Goal: Task Accomplishment & Management: Manage account settings

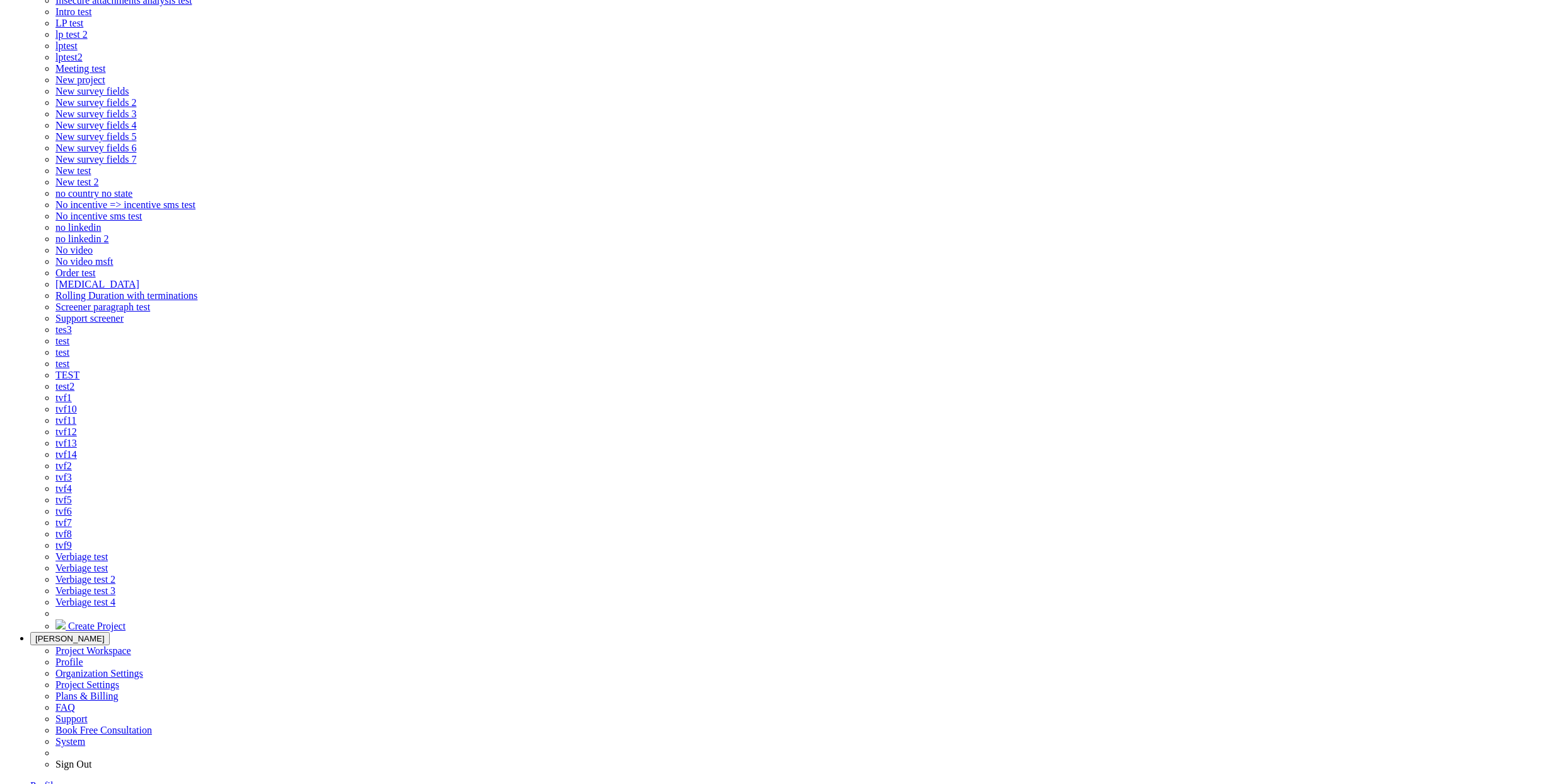
scroll to position [441, 0]
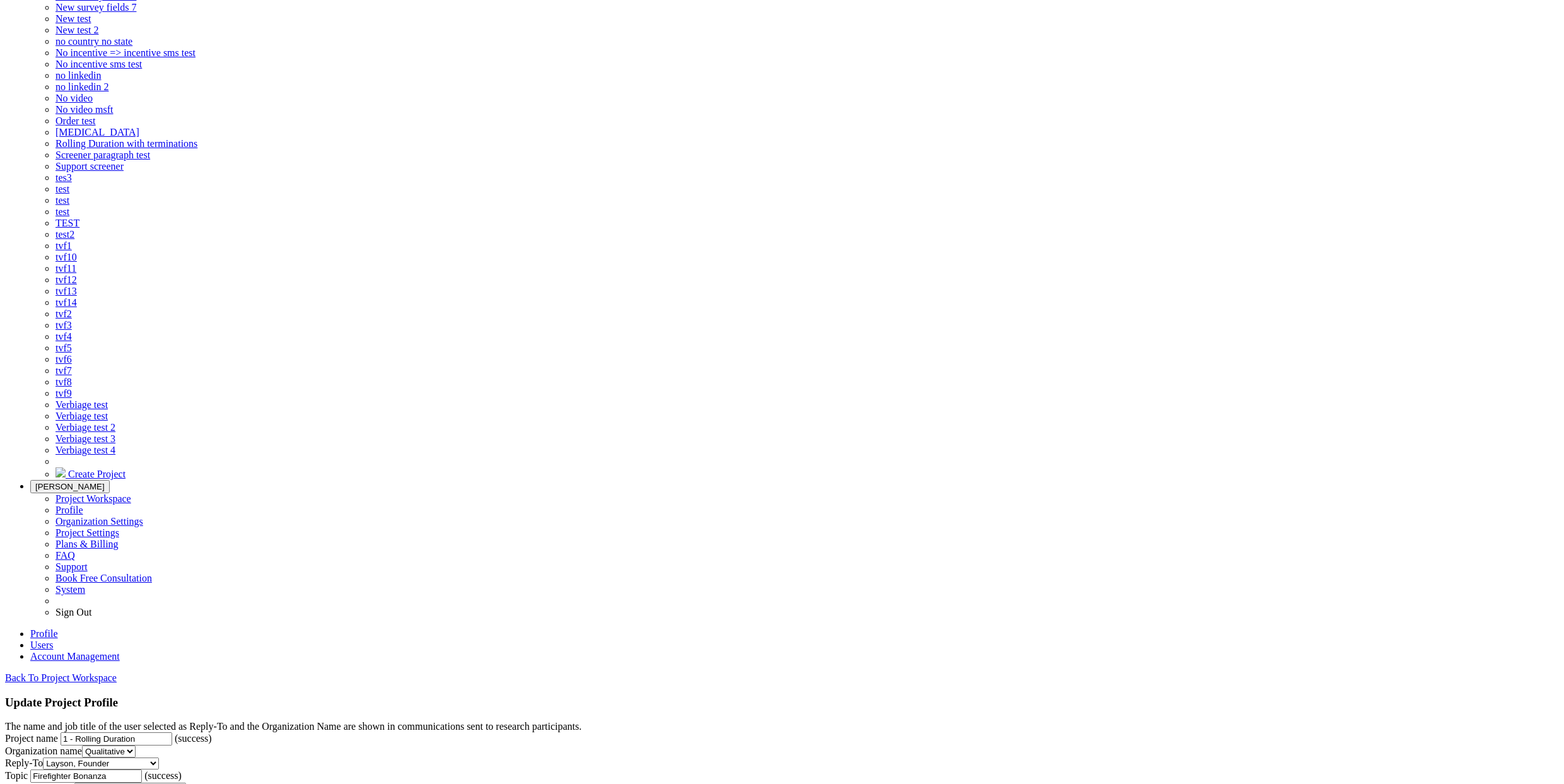
type input "Survey"
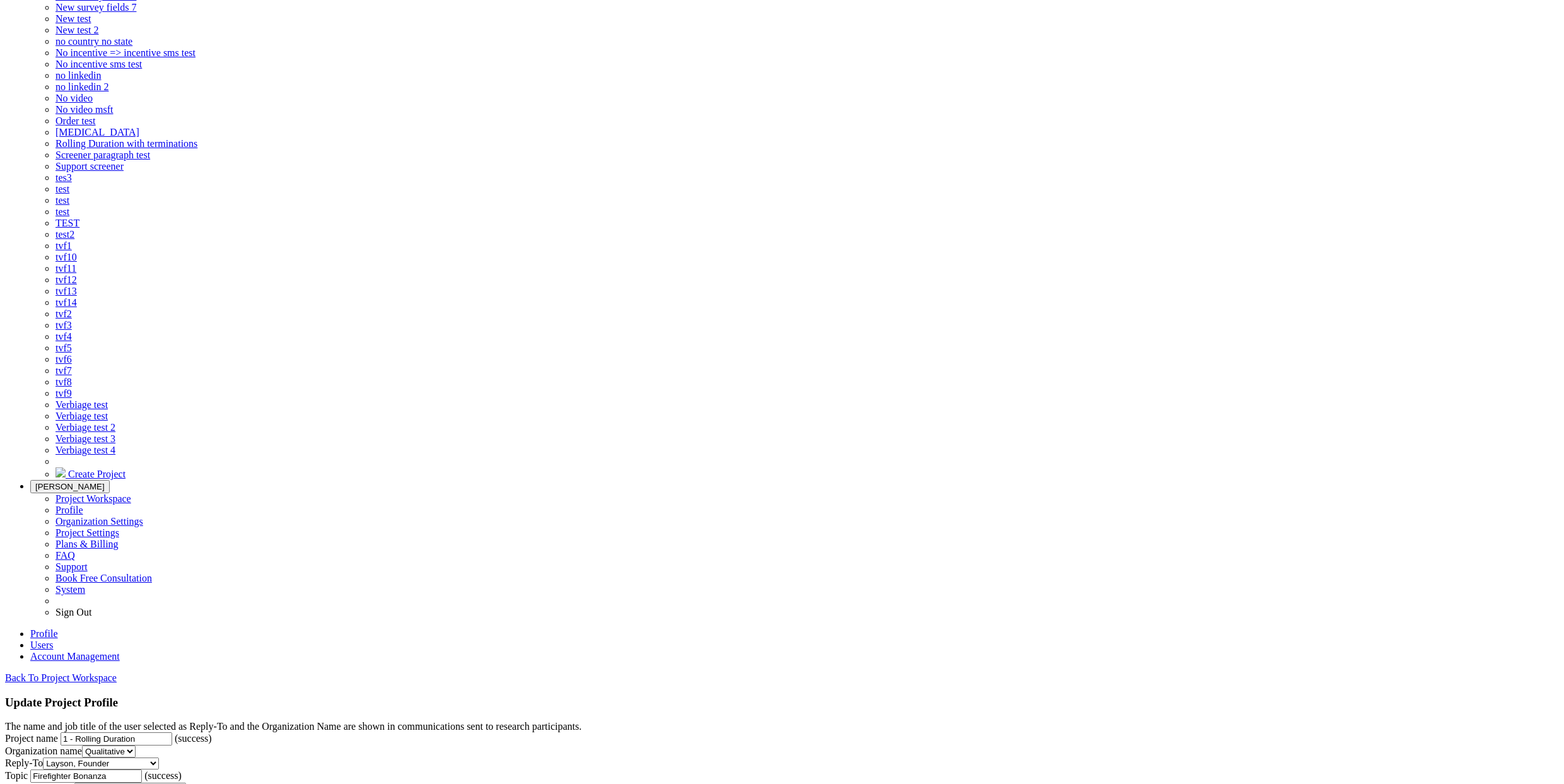
select select "0"
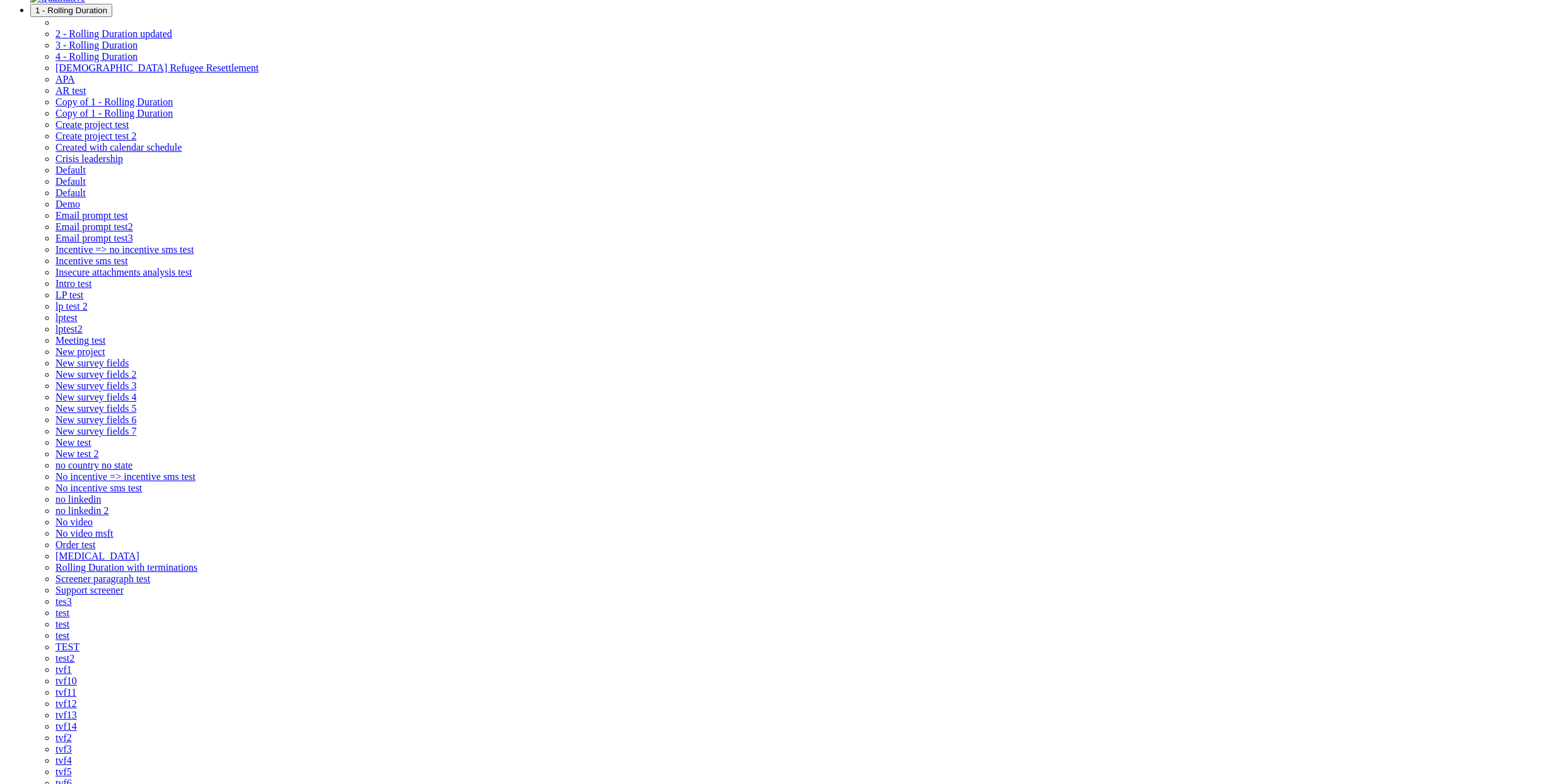
scroll to position [247, 0]
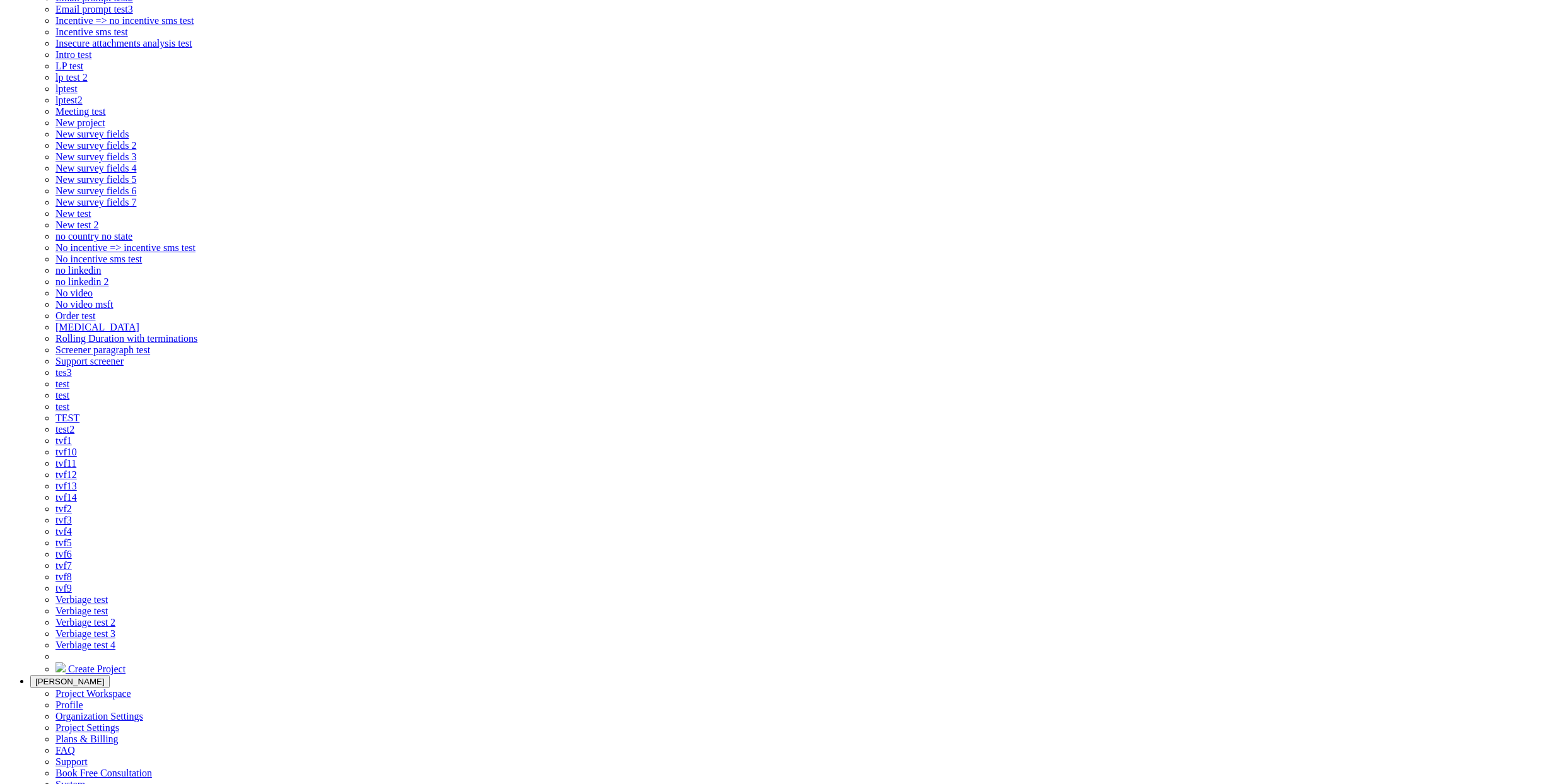
drag, startPoint x: 230, startPoint y: 597, endPoint x: 197, endPoint y: 566, distance: 45.3
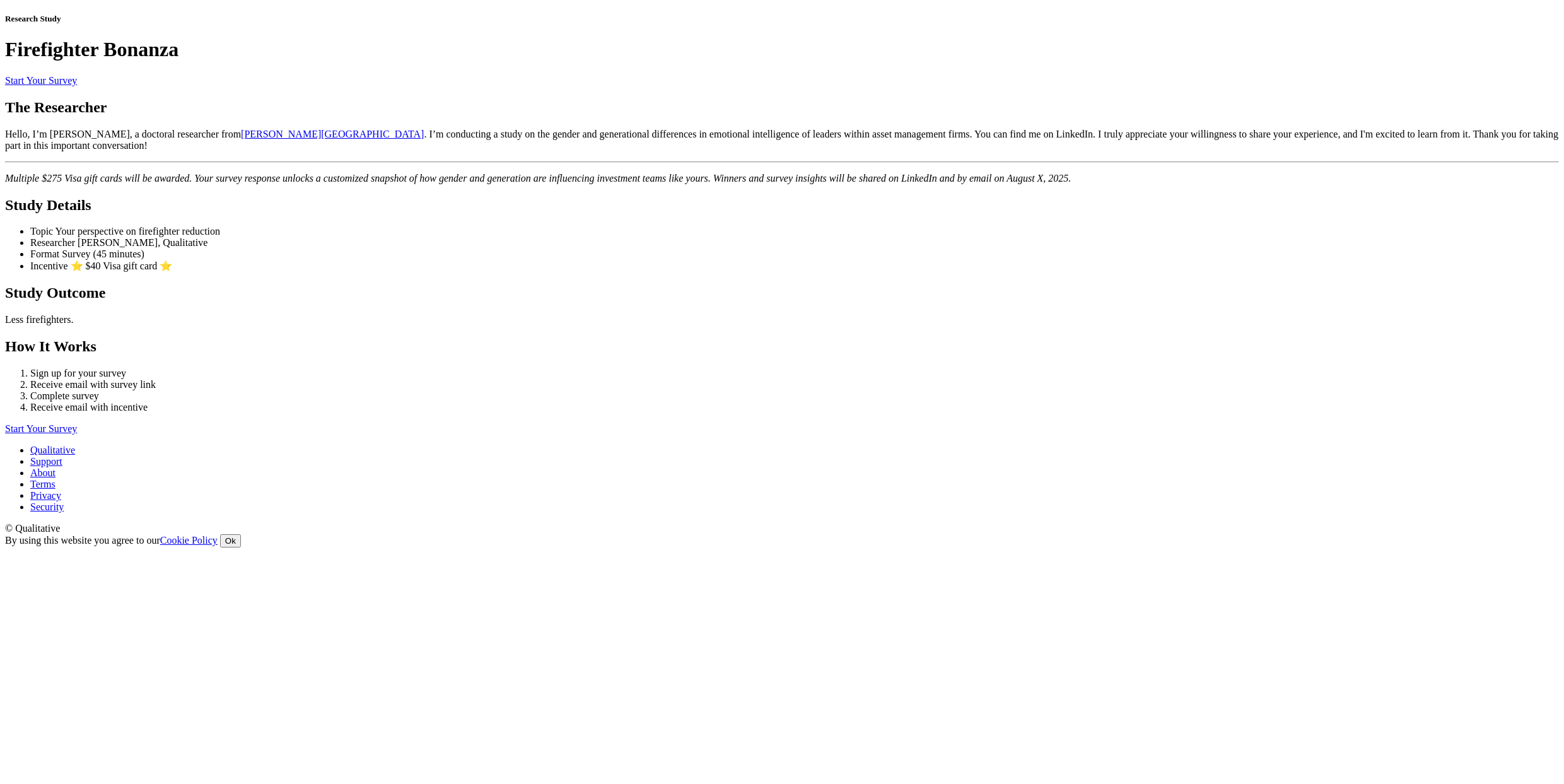
scroll to position [389, 0]
drag, startPoint x: 646, startPoint y: 455, endPoint x: 434, endPoint y: 390, distance: 221.7
click at [434, 390] on ui-view "Research Study Firefighter Bonanza Start Your Survey The Researcher Hello, I’m …" at bounding box center [781, 224] width 1554 height 421
copy ol "Sign up for your survey Receive email with survey link Complete your survey Rec…"
click at [537, 434] on div "Start Your Survey" at bounding box center [781, 429] width 1554 height 12
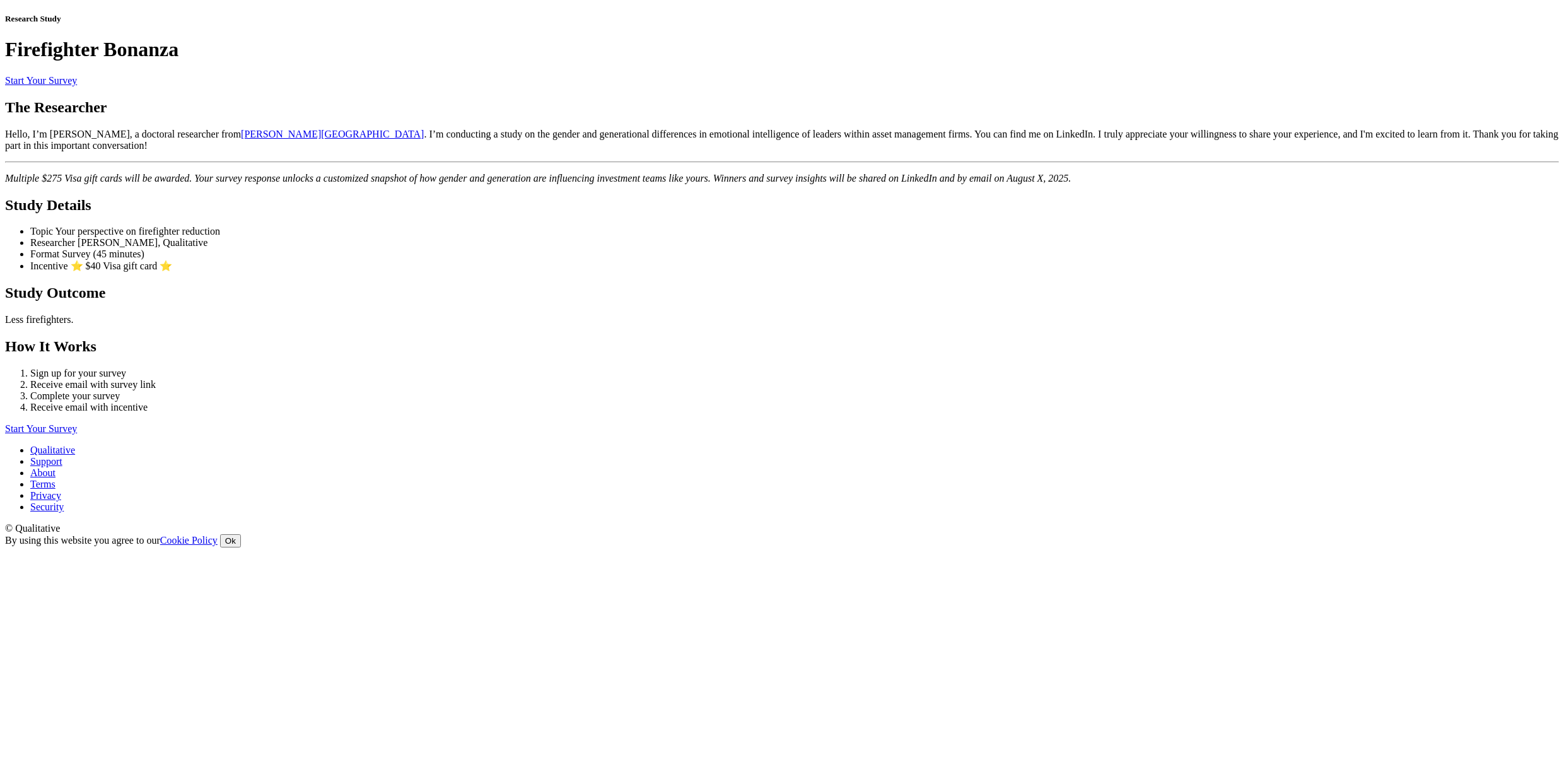
scroll to position [218, 0]
click at [108, 86] on link "Sign Up For Your Survey" at bounding box center [56, 80] width 103 height 11
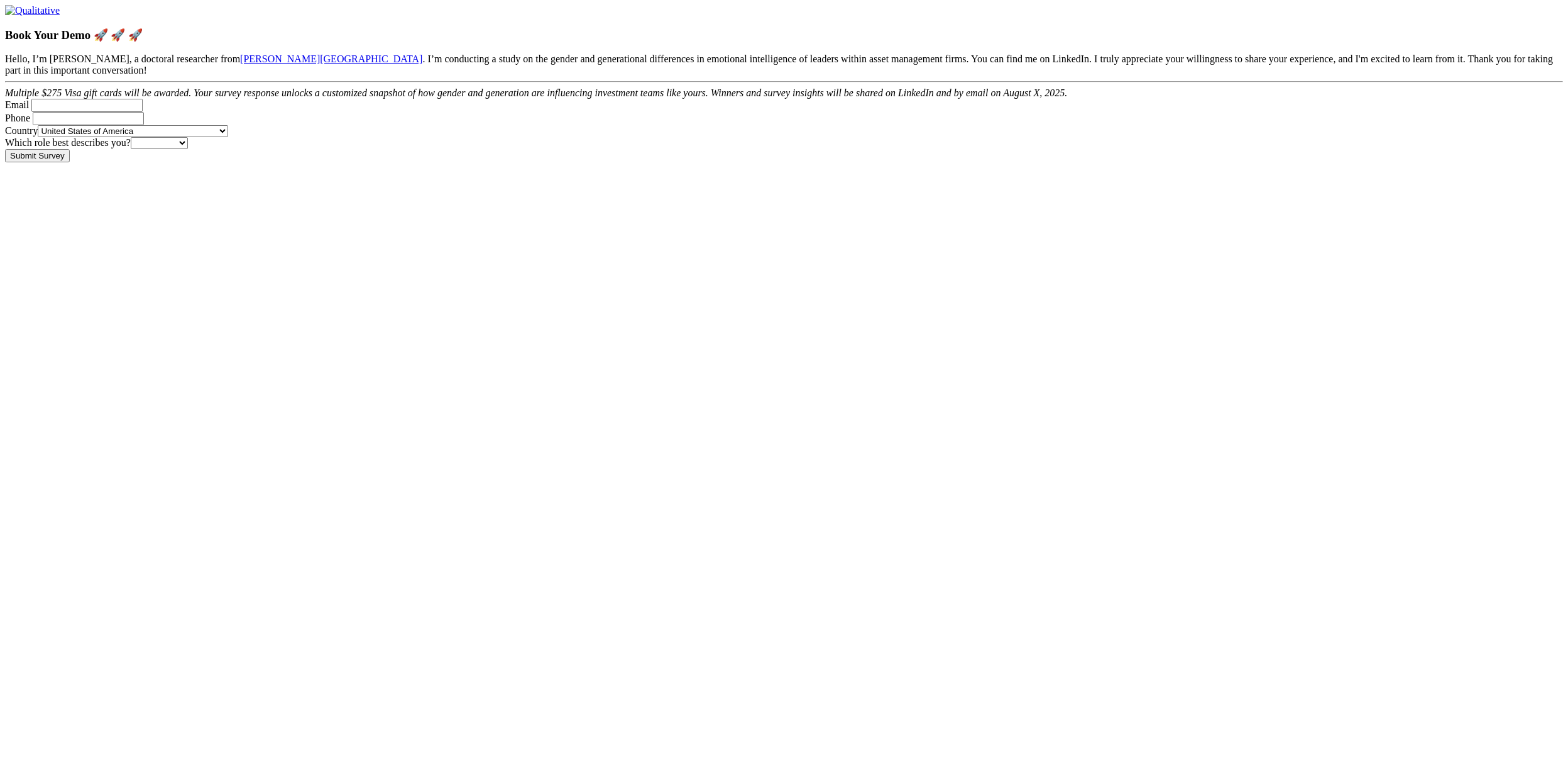
click at [397, 149] on form "Hello, I’m [PERSON_NAME], a doctoral researcher from [PERSON_NAME][GEOGRAPHIC_D…" at bounding box center [783, 101] width 1558 height 96
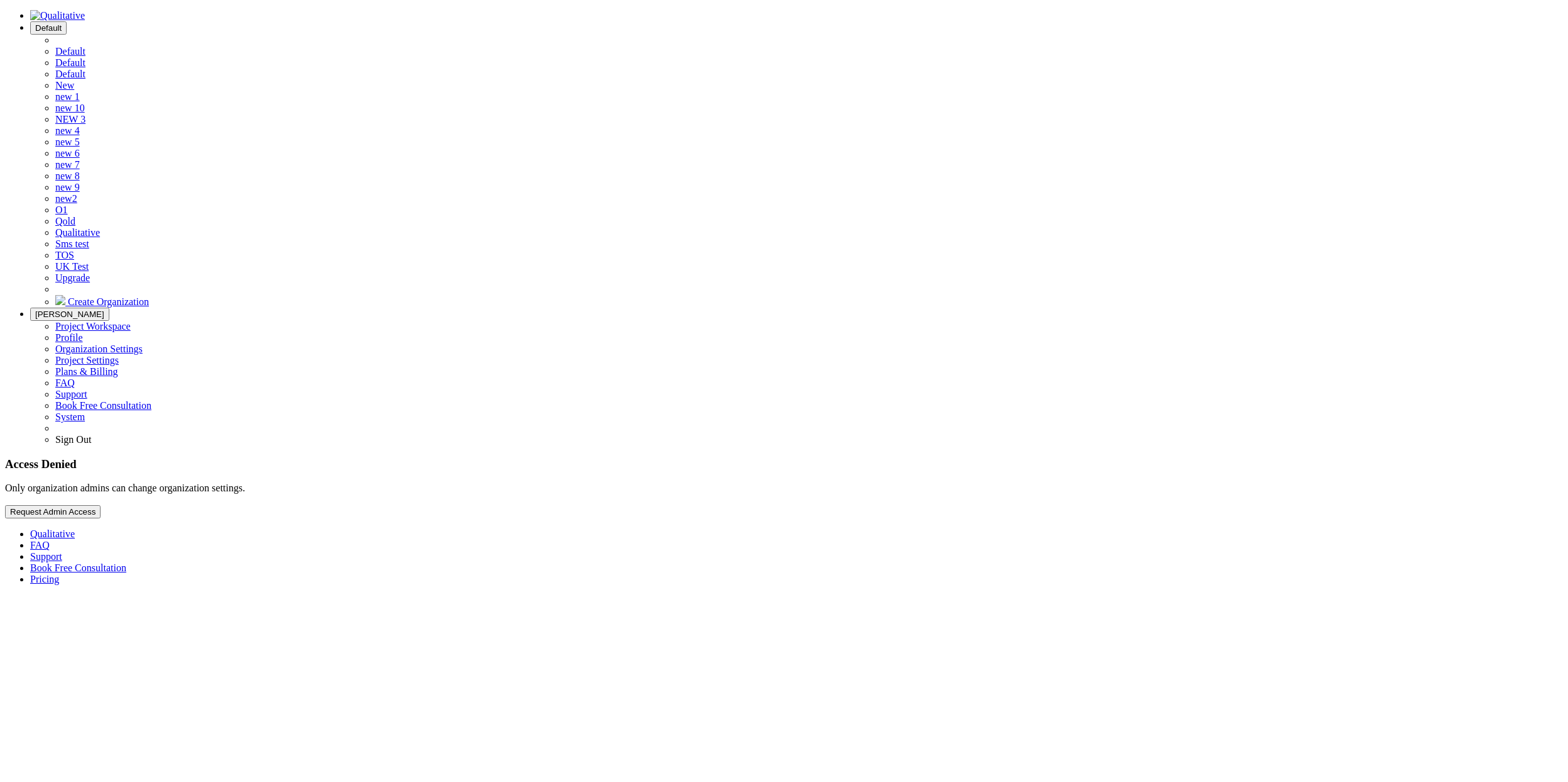
click at [104, 309] on span "Layson" at bounding box center [69, 314] width 69 height 9
click at [119, 354] on link "Project Settings" at bounding box center [87, 360] width 64 height 11
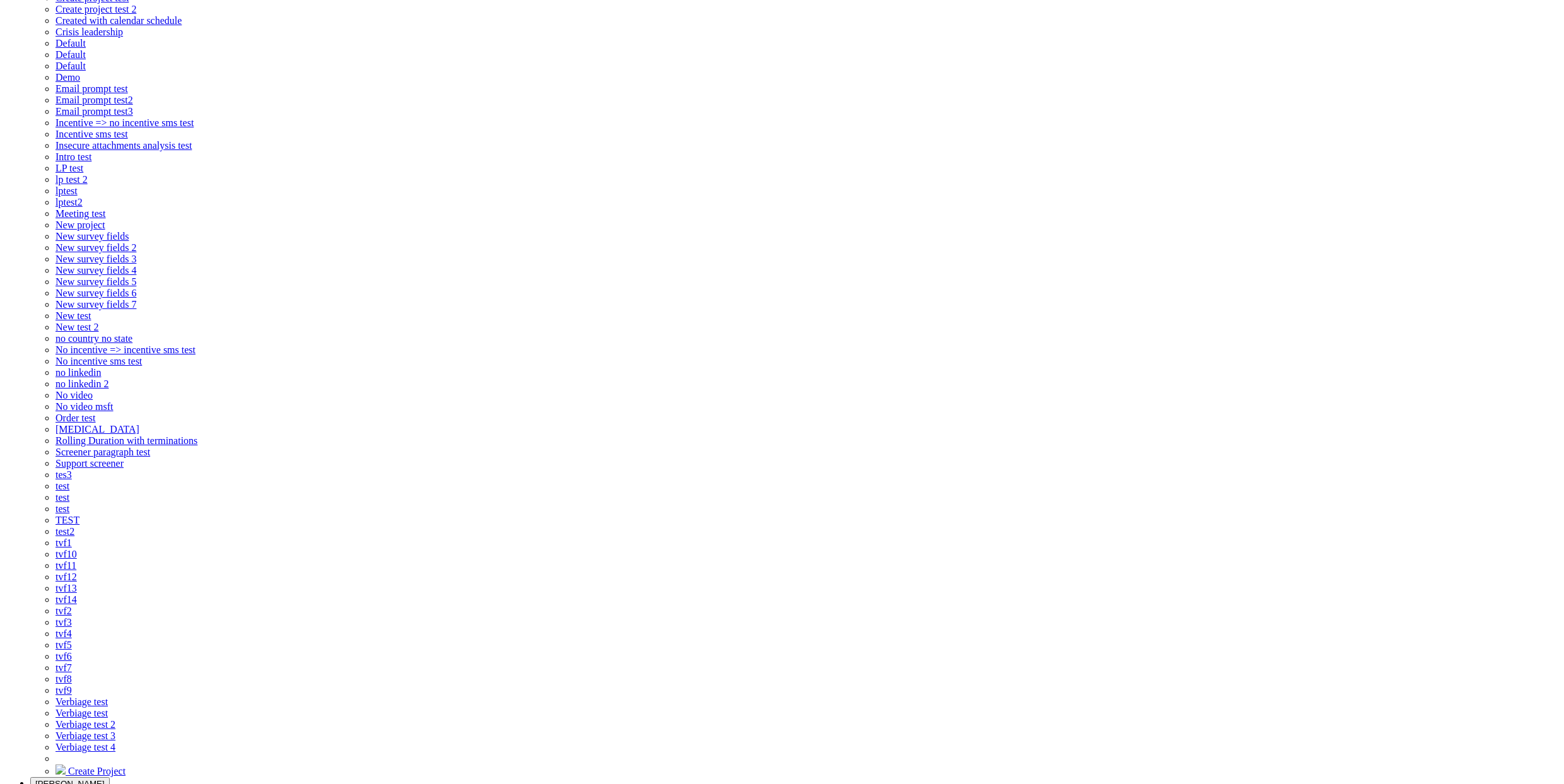
scroll to position [176, 0]
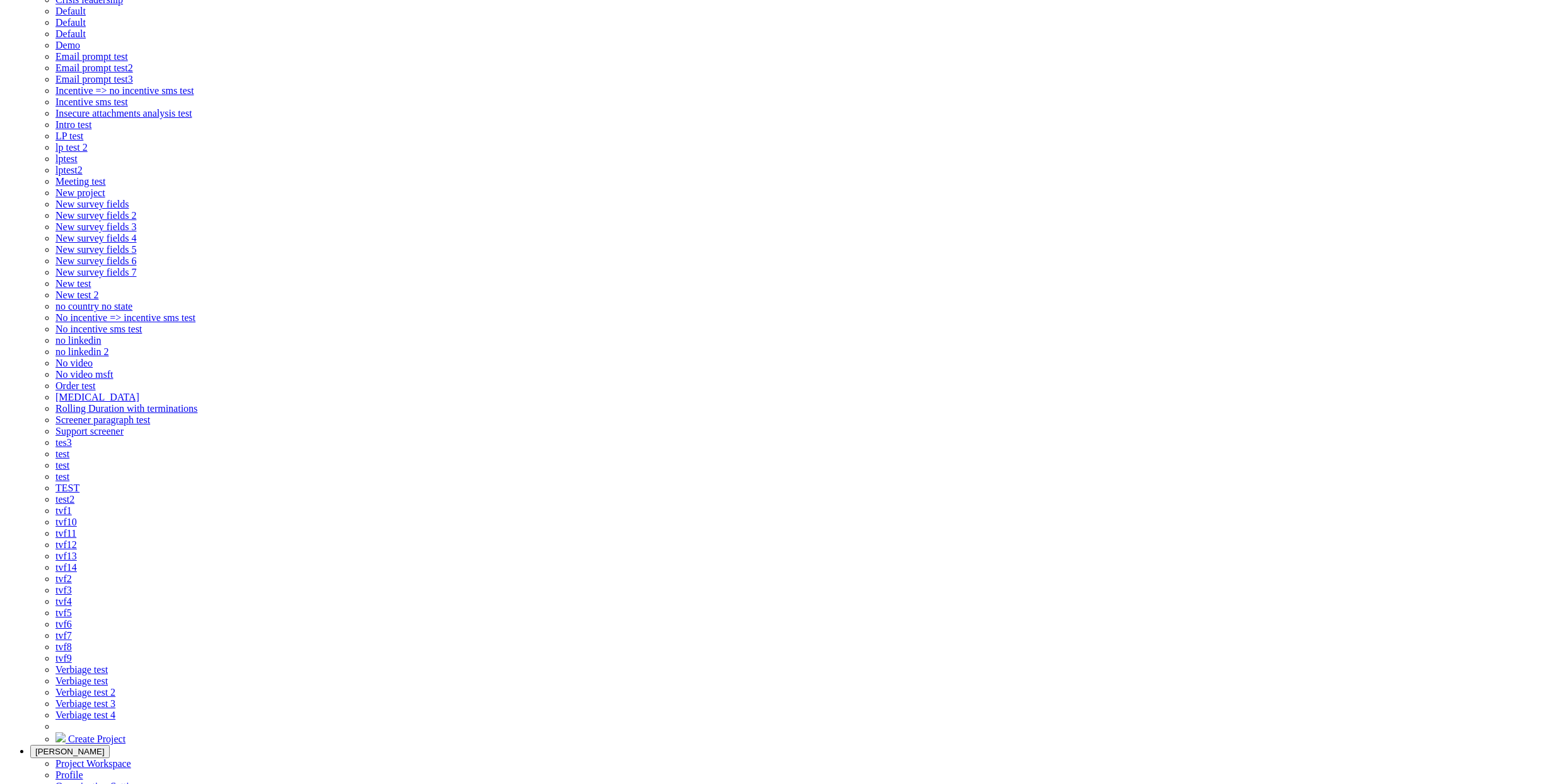
type input "Qualitative"
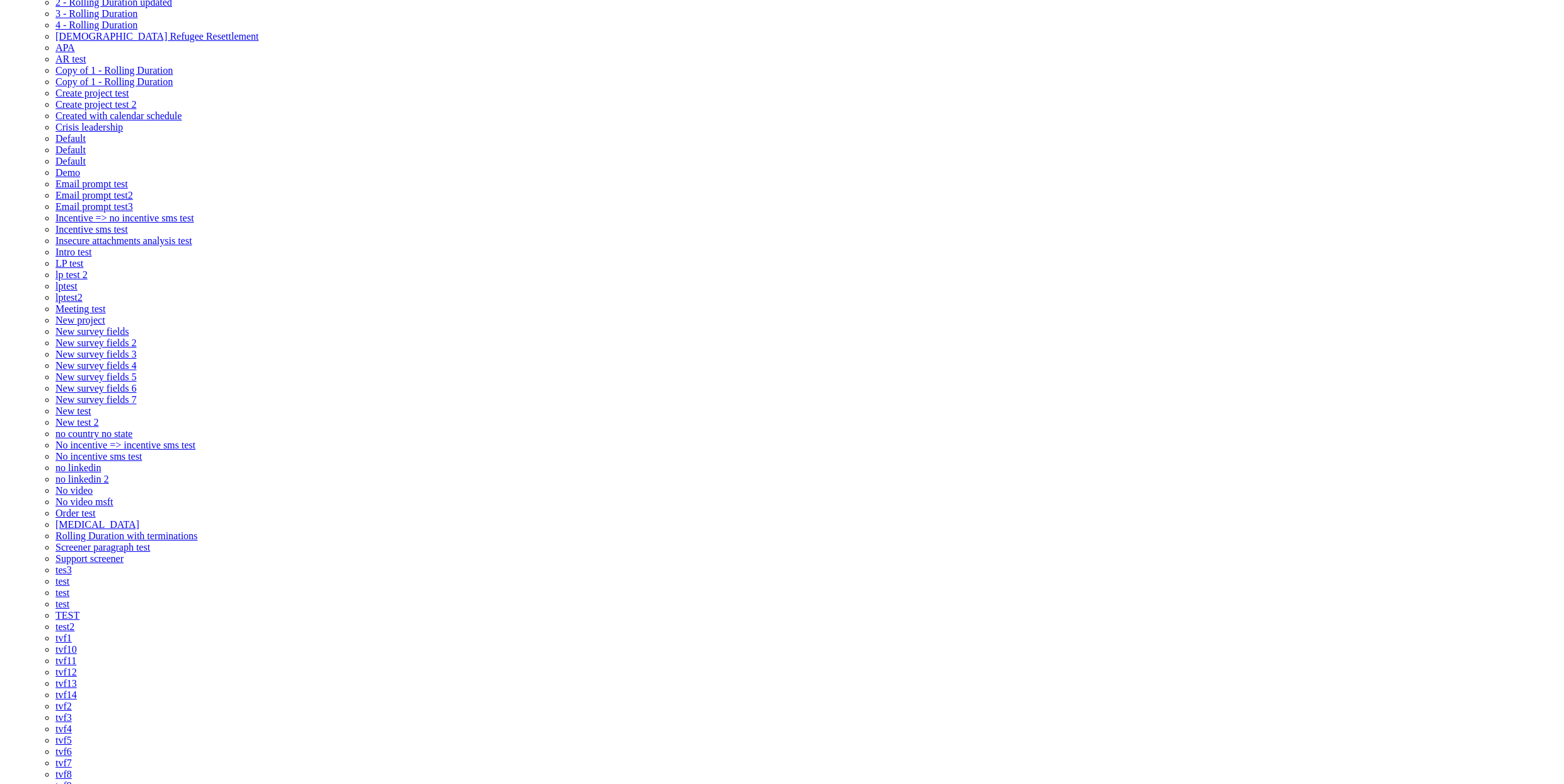
scroll to position [142, 0]
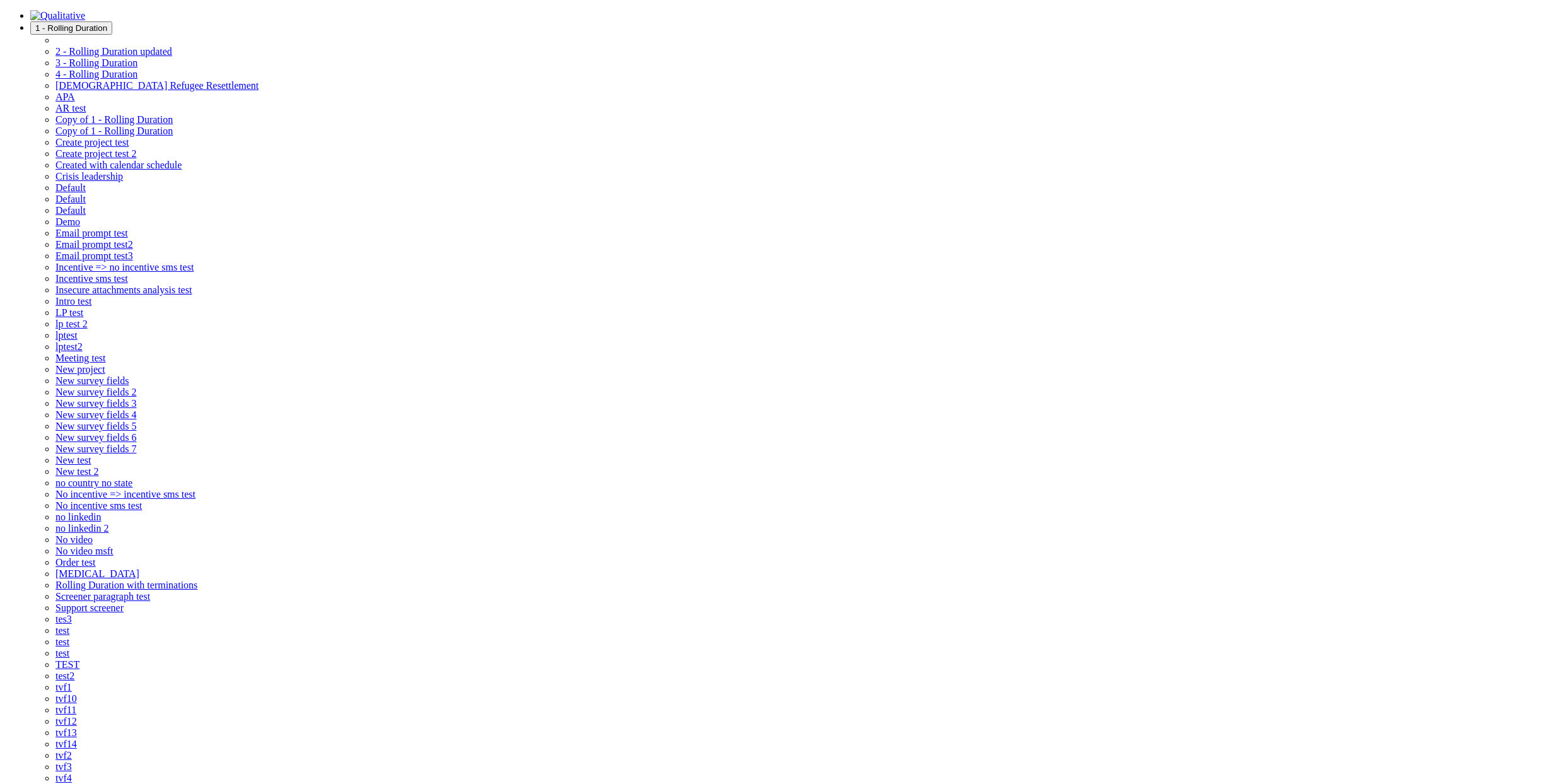
scroll to position [0, 0]
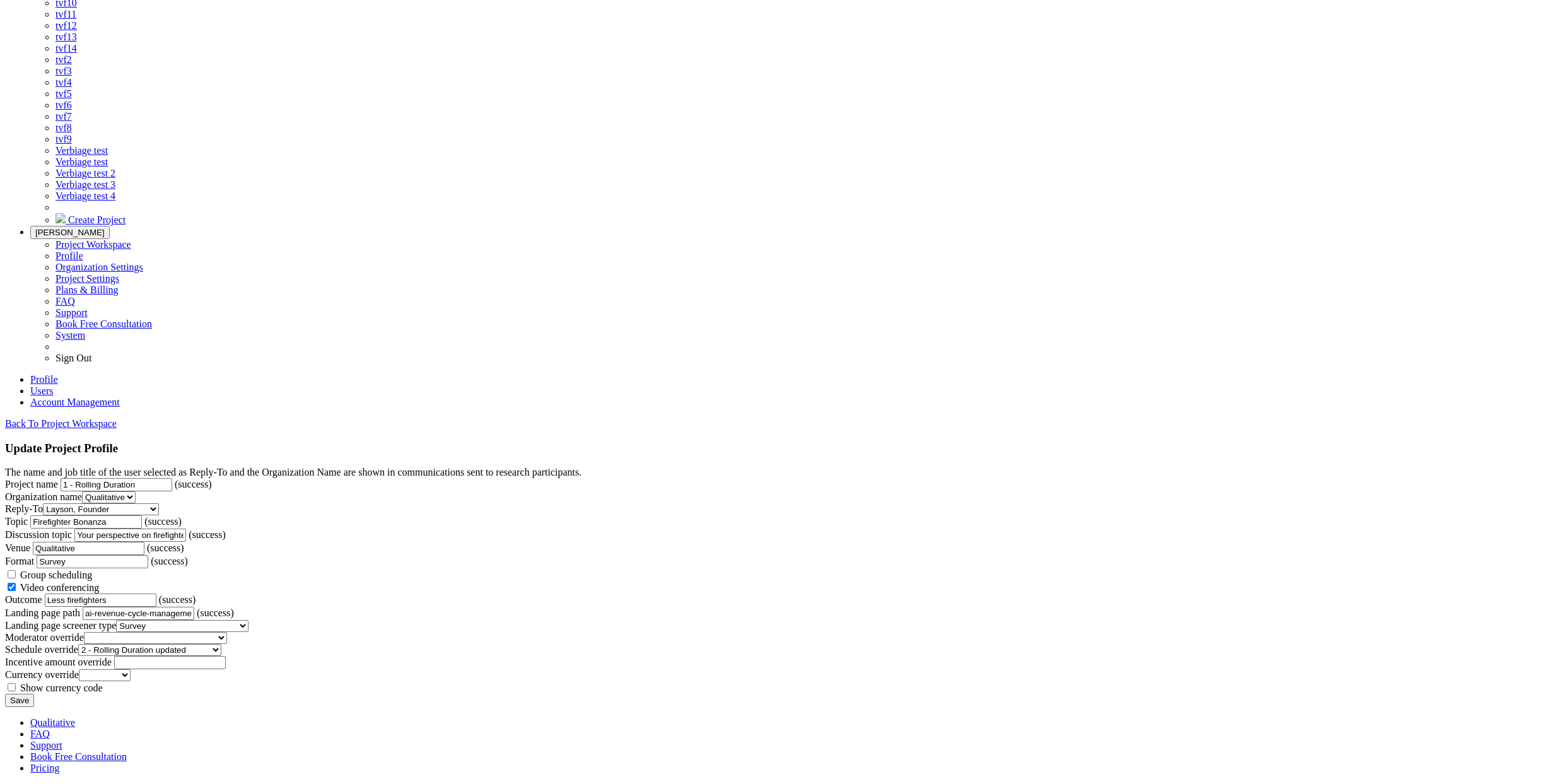
scroll to position [258, 0]
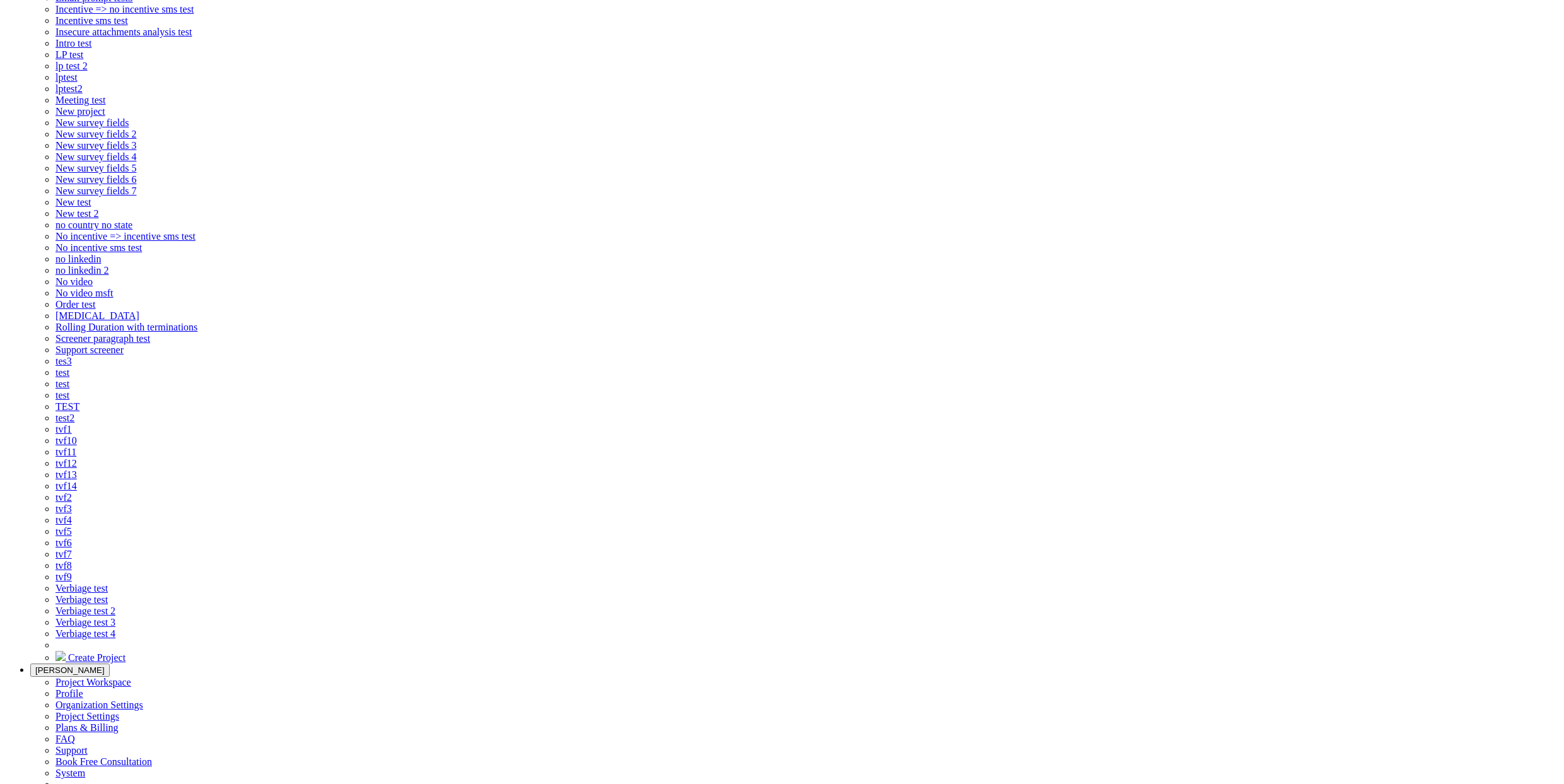
type input "Typeform"
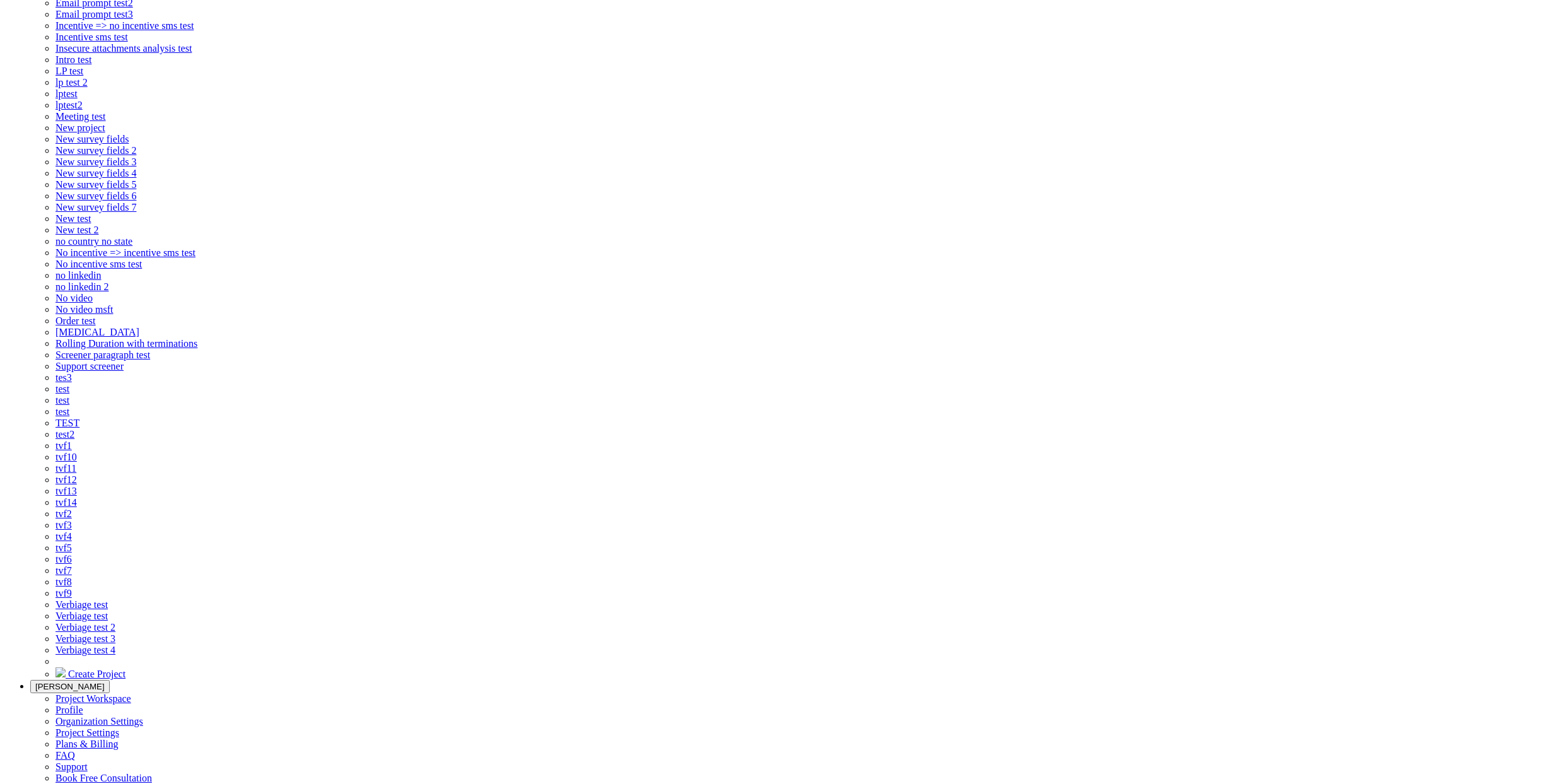
scroll to position [0, 0]
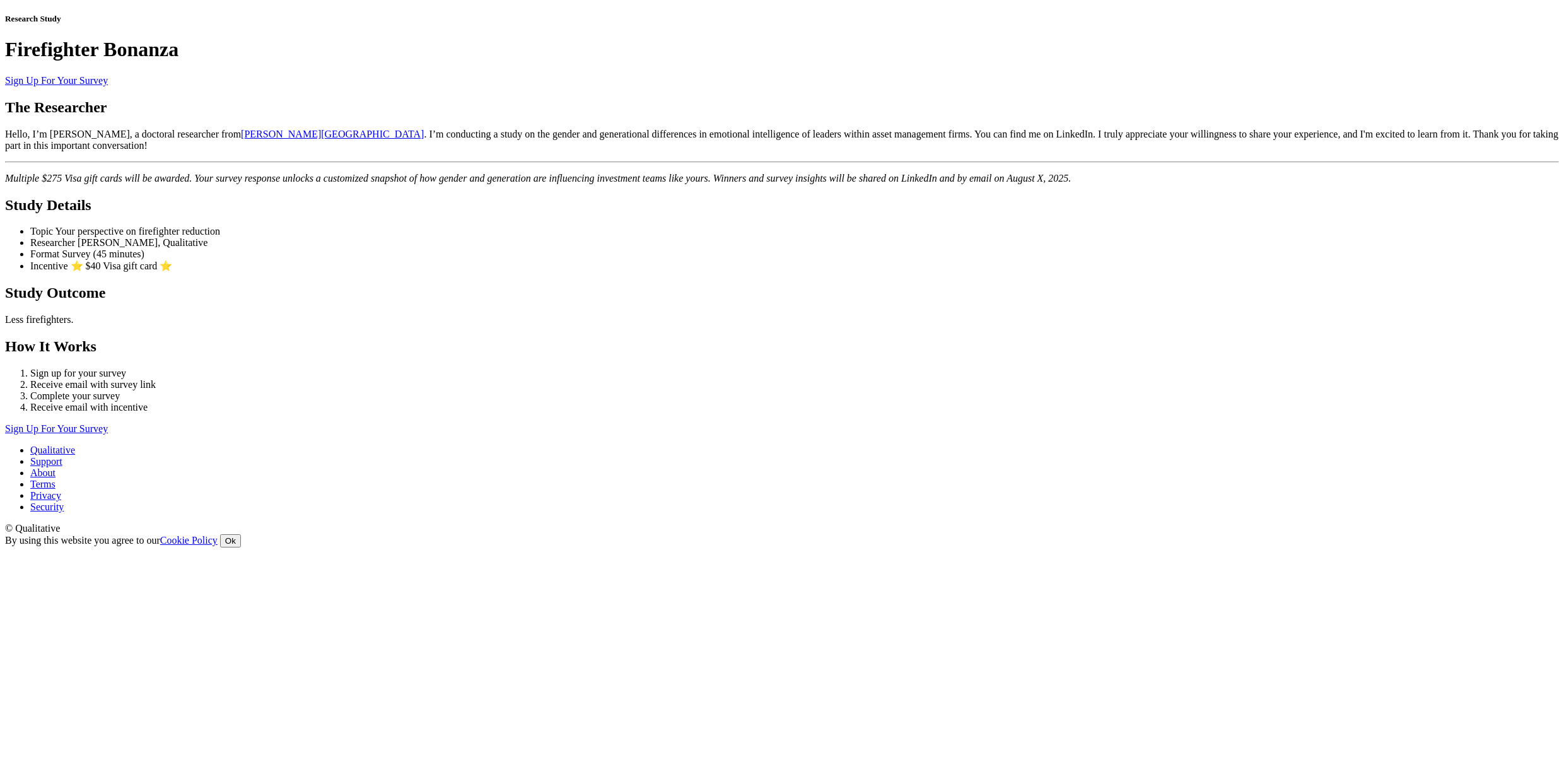
click at [248, 306] on ui-view "Research Study Firefighter Bonanza Sign Up For Your Survey The Researcher Hello…" at bounding box center [781, 224] width 1554 height 421
drag, startPoint x: 0, startPoint y: 0, endPoint x: 247, endPoint y: 306, distance: 393.2
click at [247, 306] on ui-view "Research Study Firefighter Bonanza Sign Up For Your Survey The Researcher Hello…" at bounding box center [781, 224] width 1554 height 421
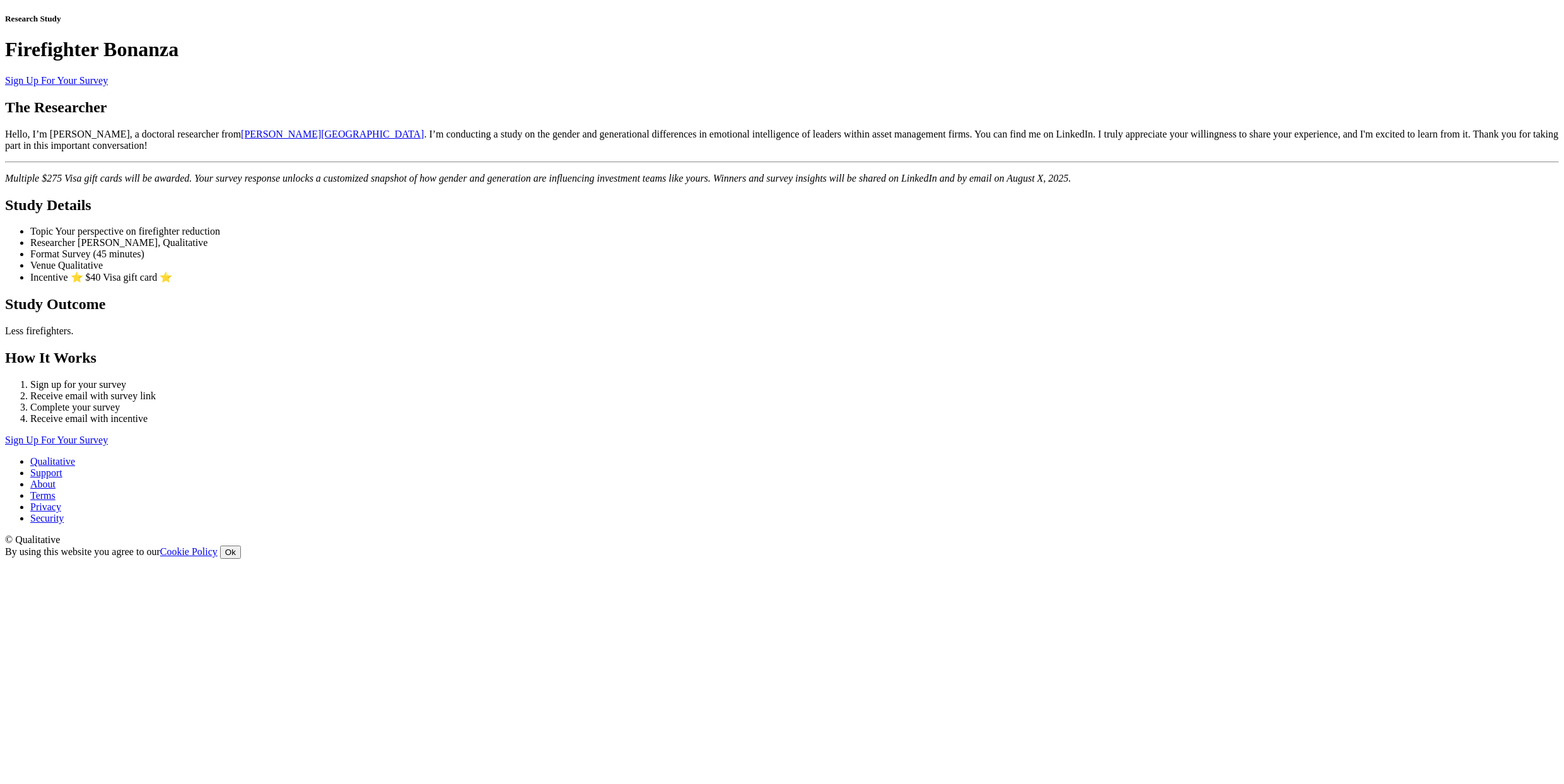
click at [285, 446] on ui-view "Research Study Firefighter Bonanza Sign Up For Your Survey The Researcher Hello…" at bounding box center [781, 230] width 1554 height 432
